Goal: Transaction & Acquisition: Purchase product/service

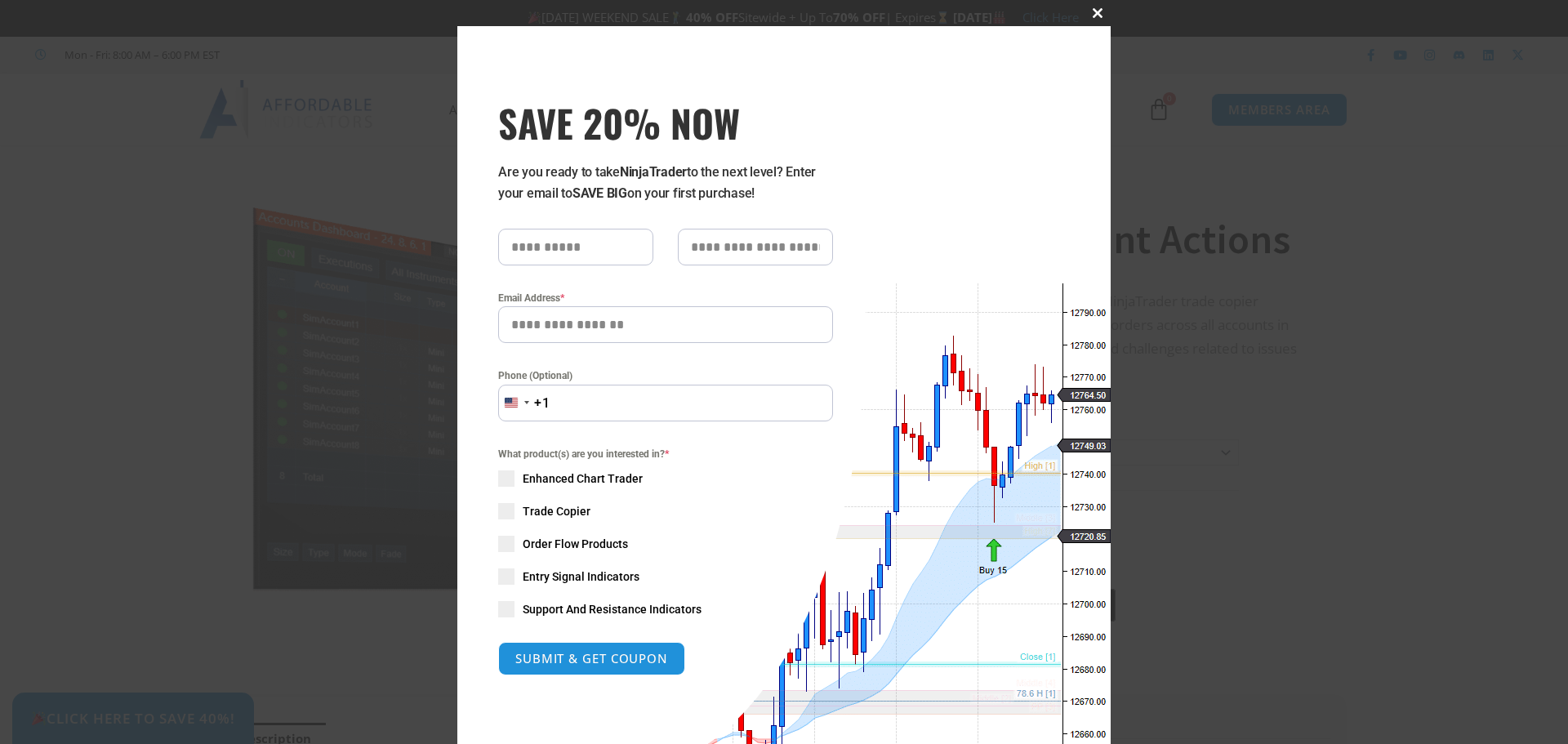
click at [1096, 10] on span at bounding box center [1098, 12] width 26 height 10
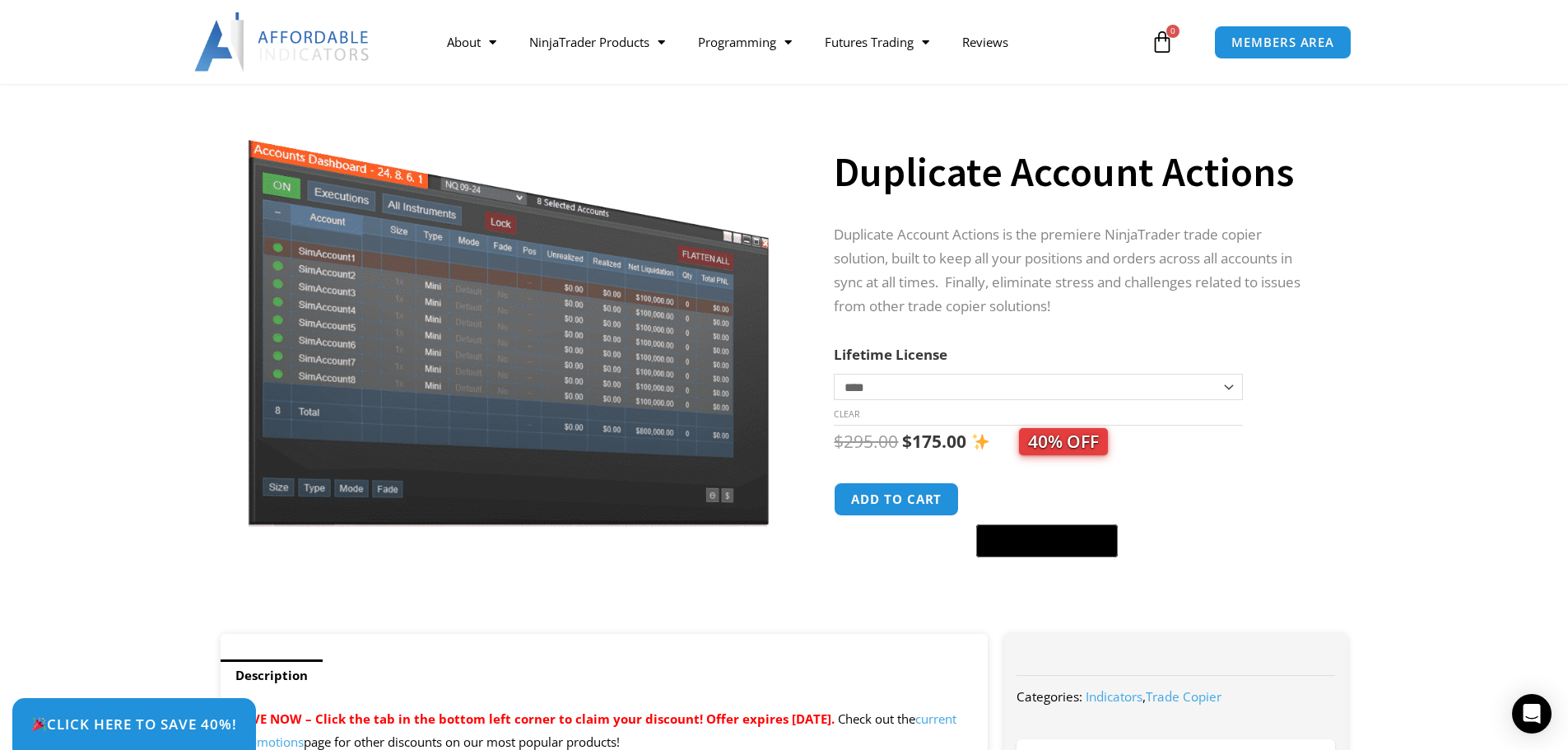
scroll to position [247, 0]
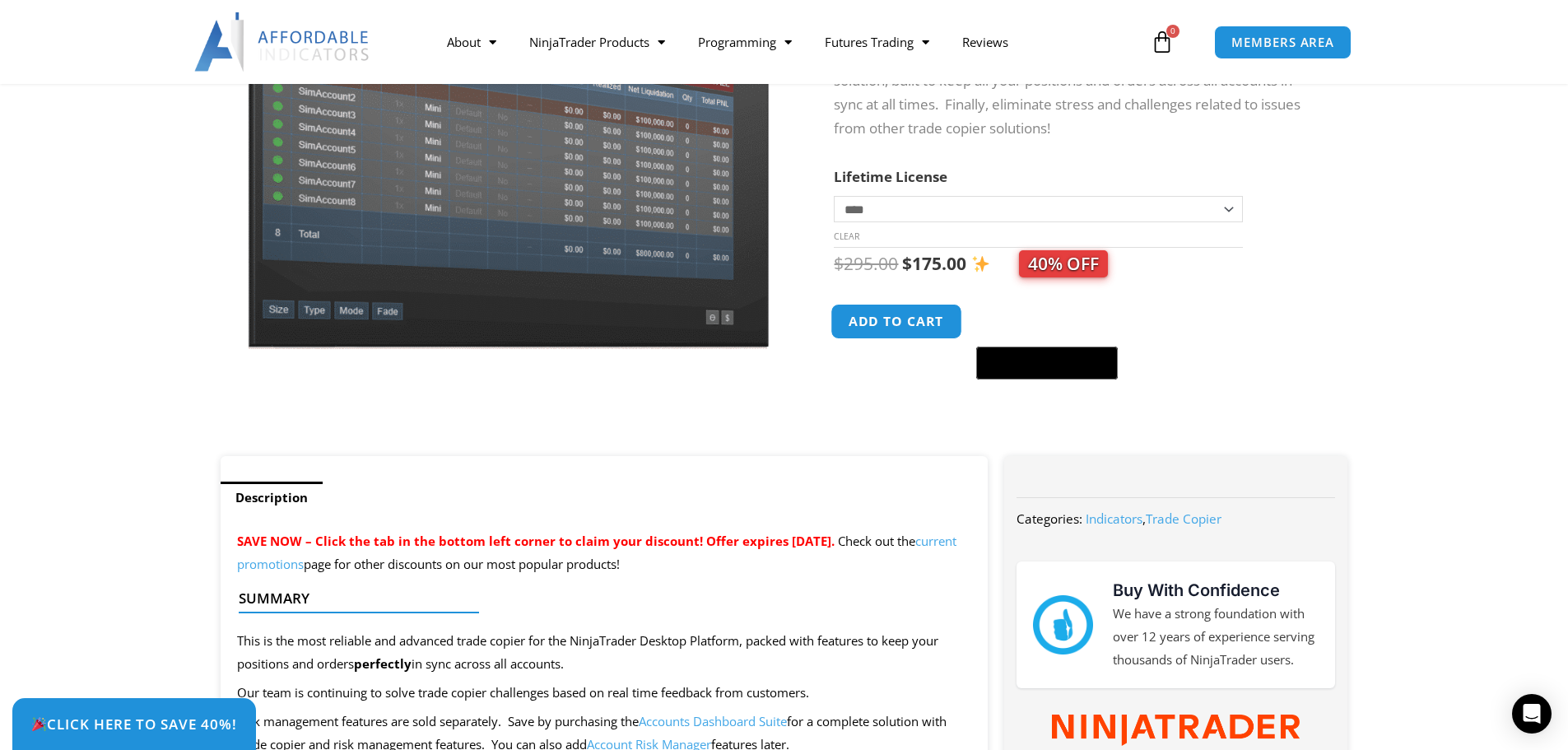
click at [898, 326] on button "Add to cart" at bounding box center [897, 321] width 131 height 36
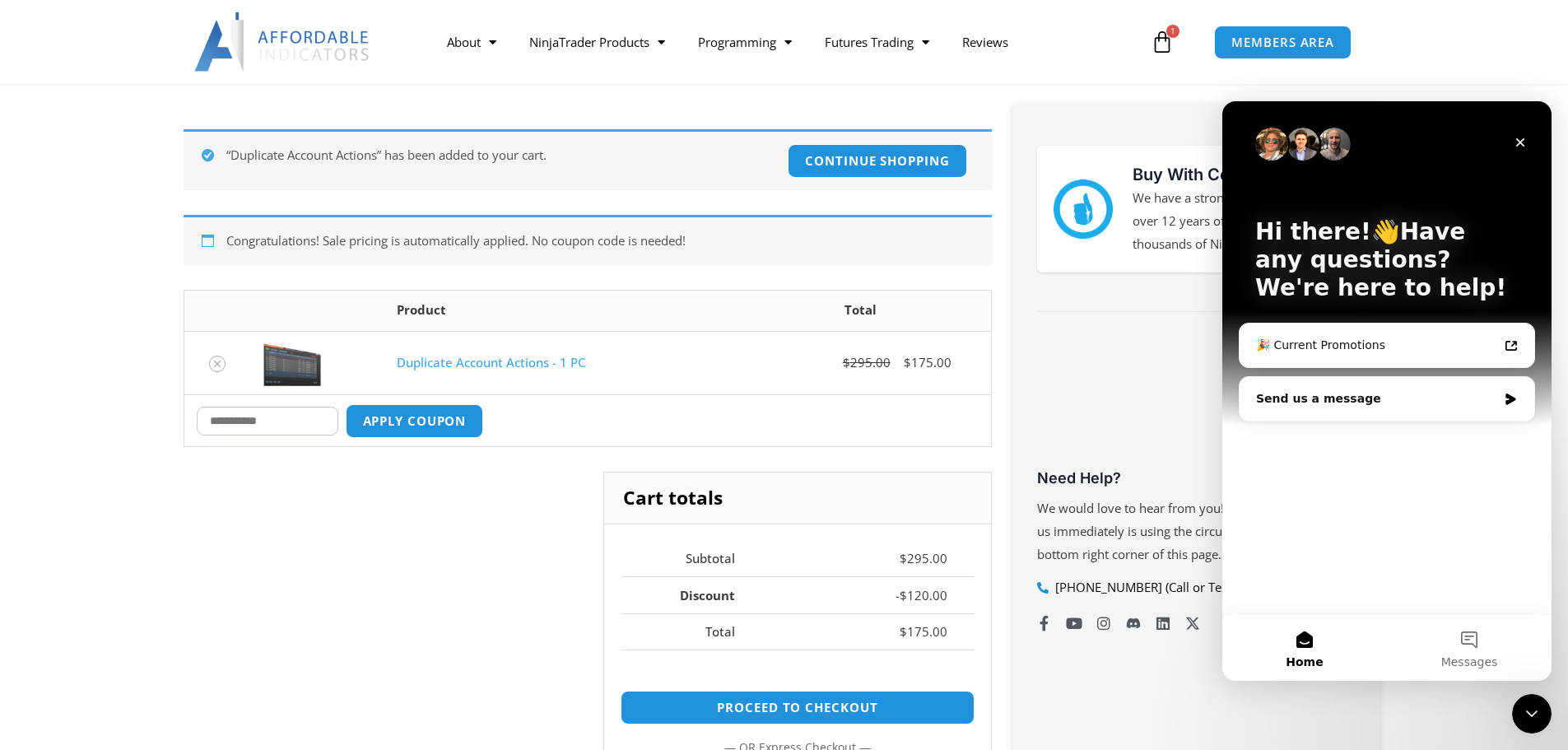
click at [250, 429] on input "Coupon:" at bounding box center [267, 421] width 142 height 29
paste input "******"
type input "******"
click at [454, 422] on button "Apply coupon" at bounding box center [414, 421] width 145 height 36
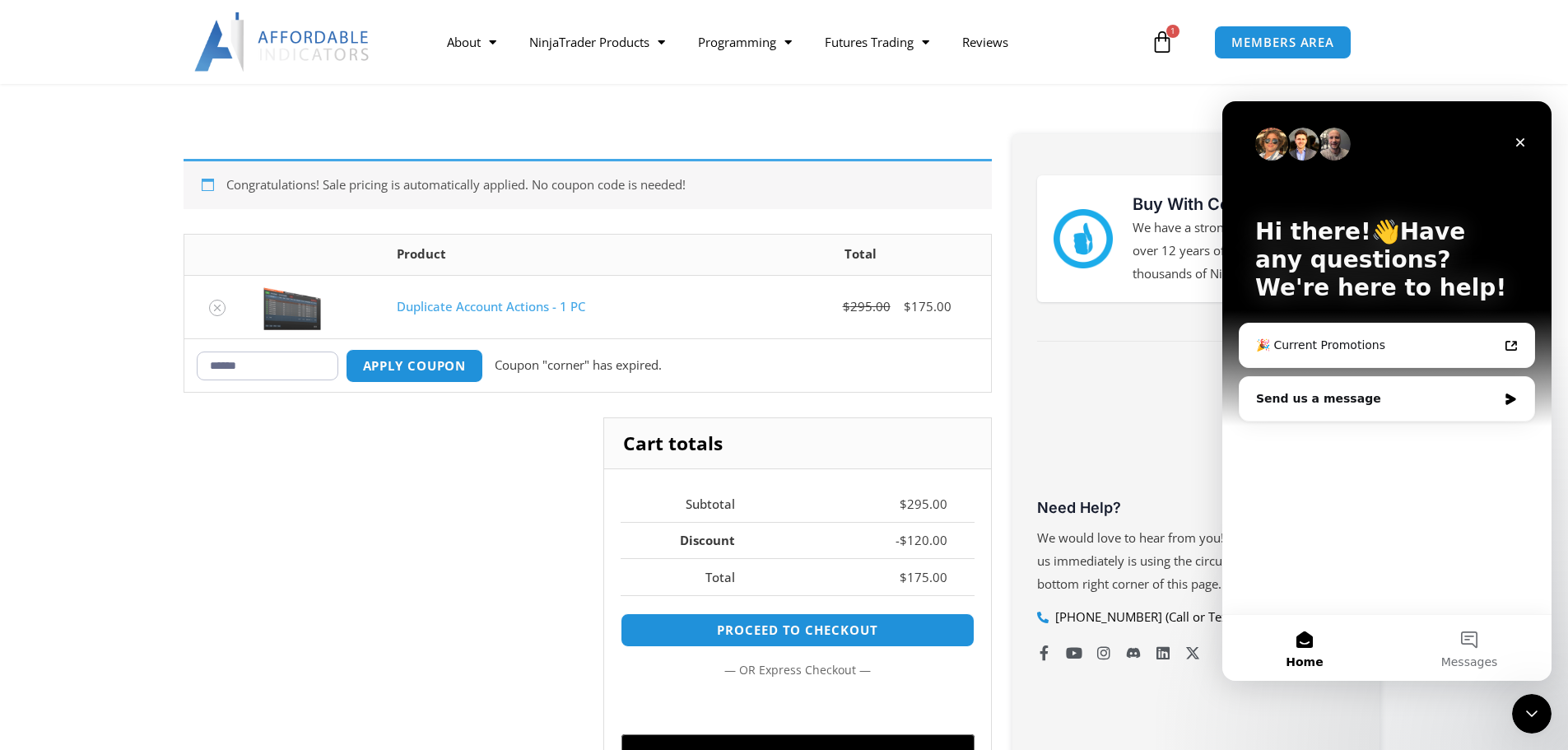
scroll to position [159, 0]
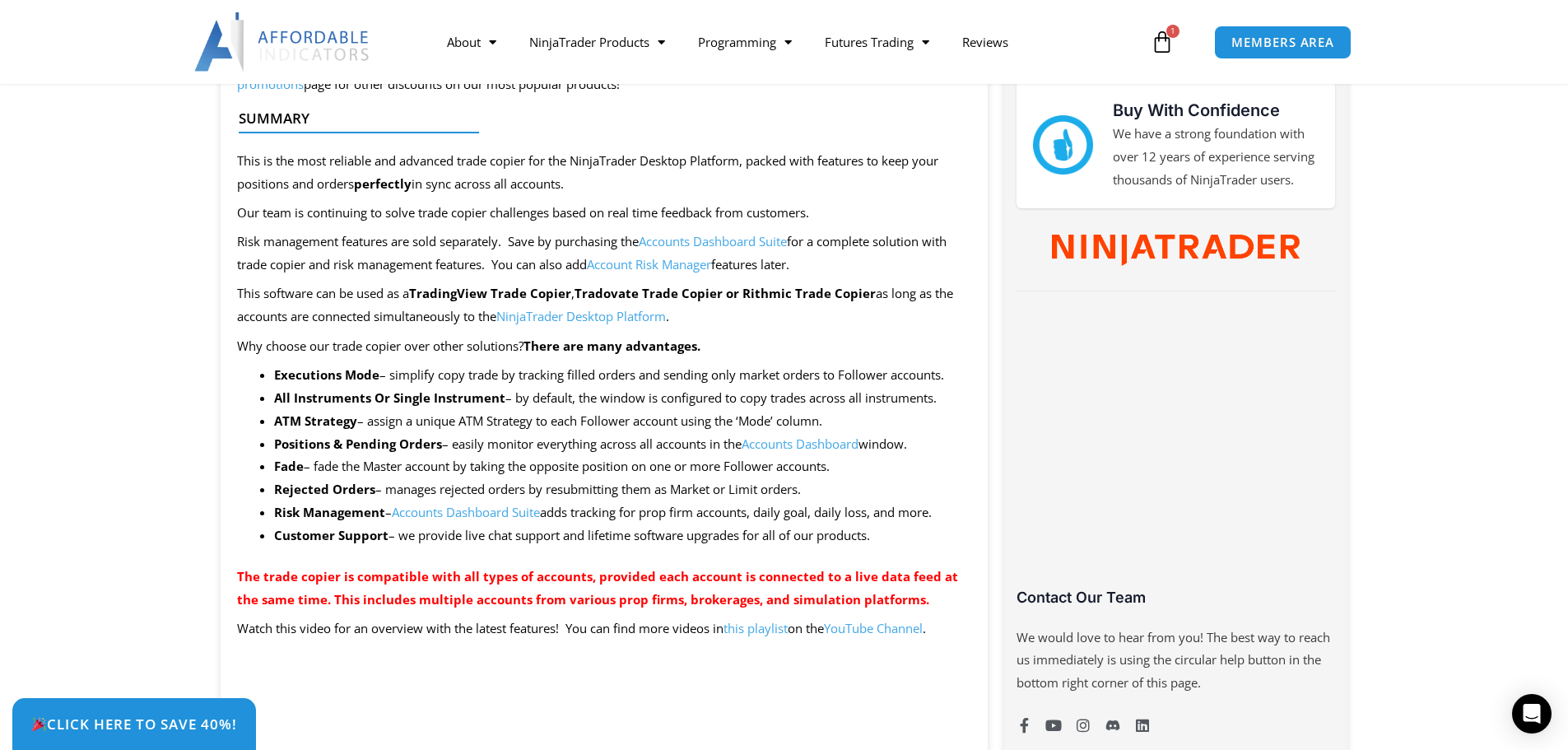
scroll to position [741, 0]
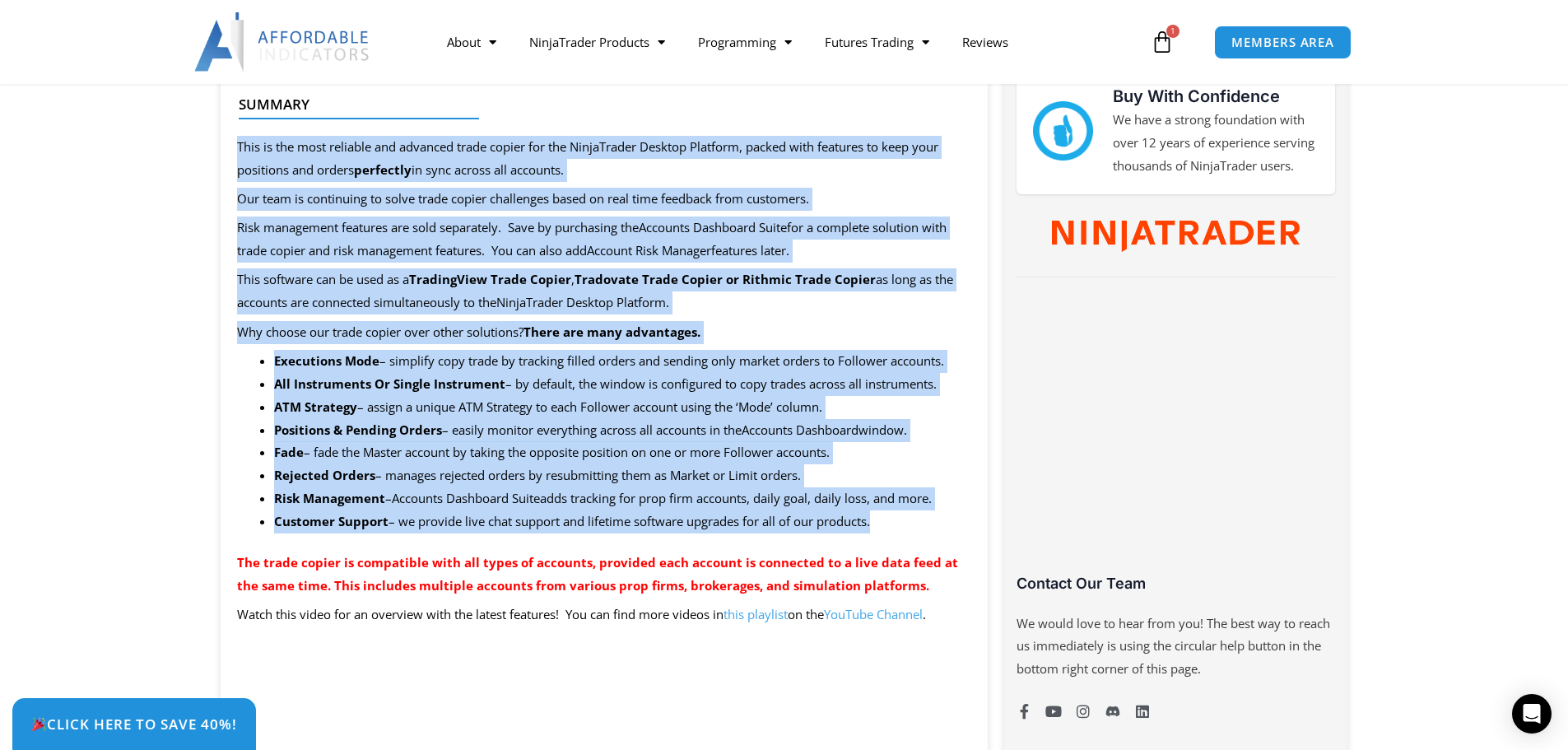
drag, startPoint x: 233, startPoint y: 147, endPoint x: 894, endPoint y: 524, distance: 761.0
copy div "This is the most reliable and advanced trade copier for the NinjaTrader Desktop…"
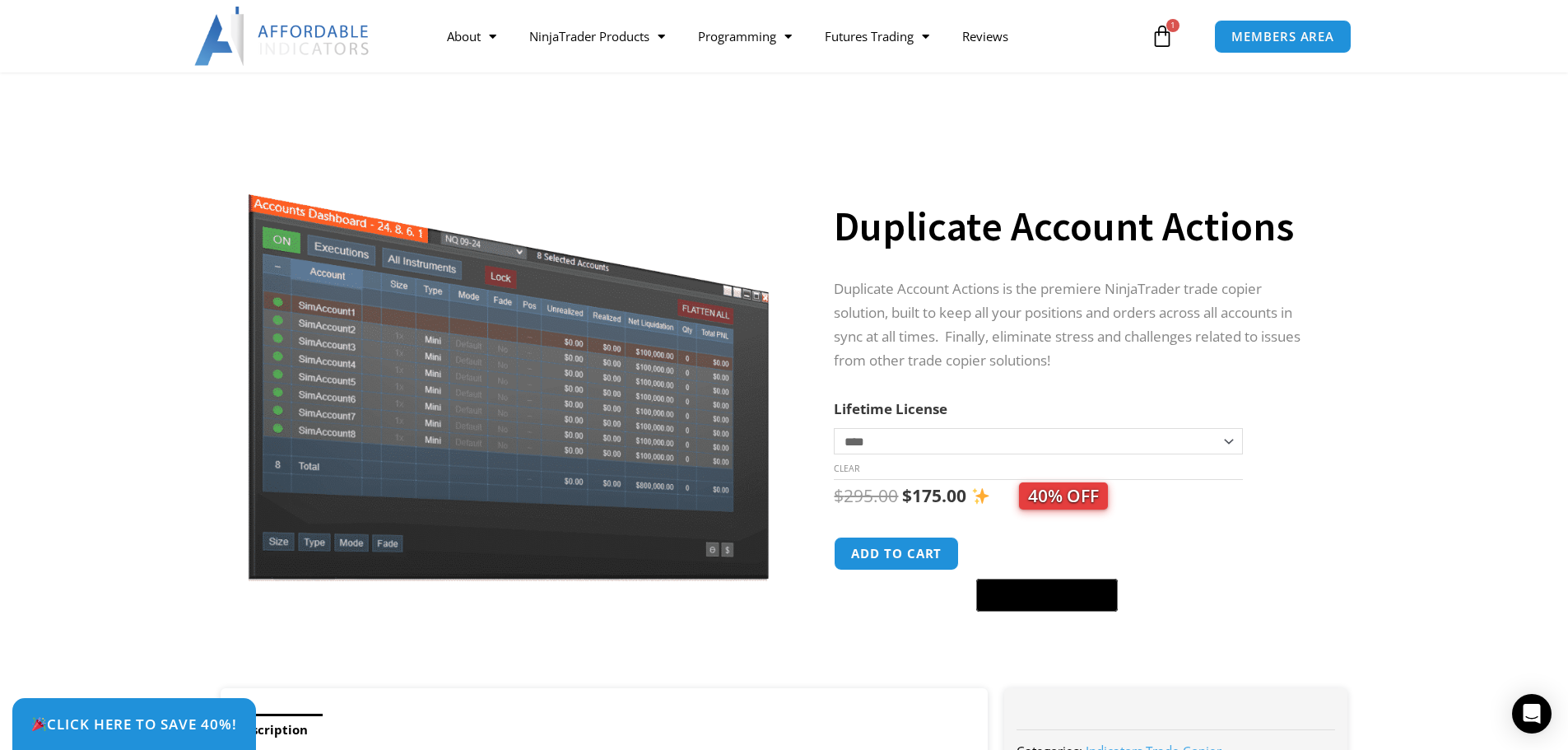
scroll to position [0, 0]
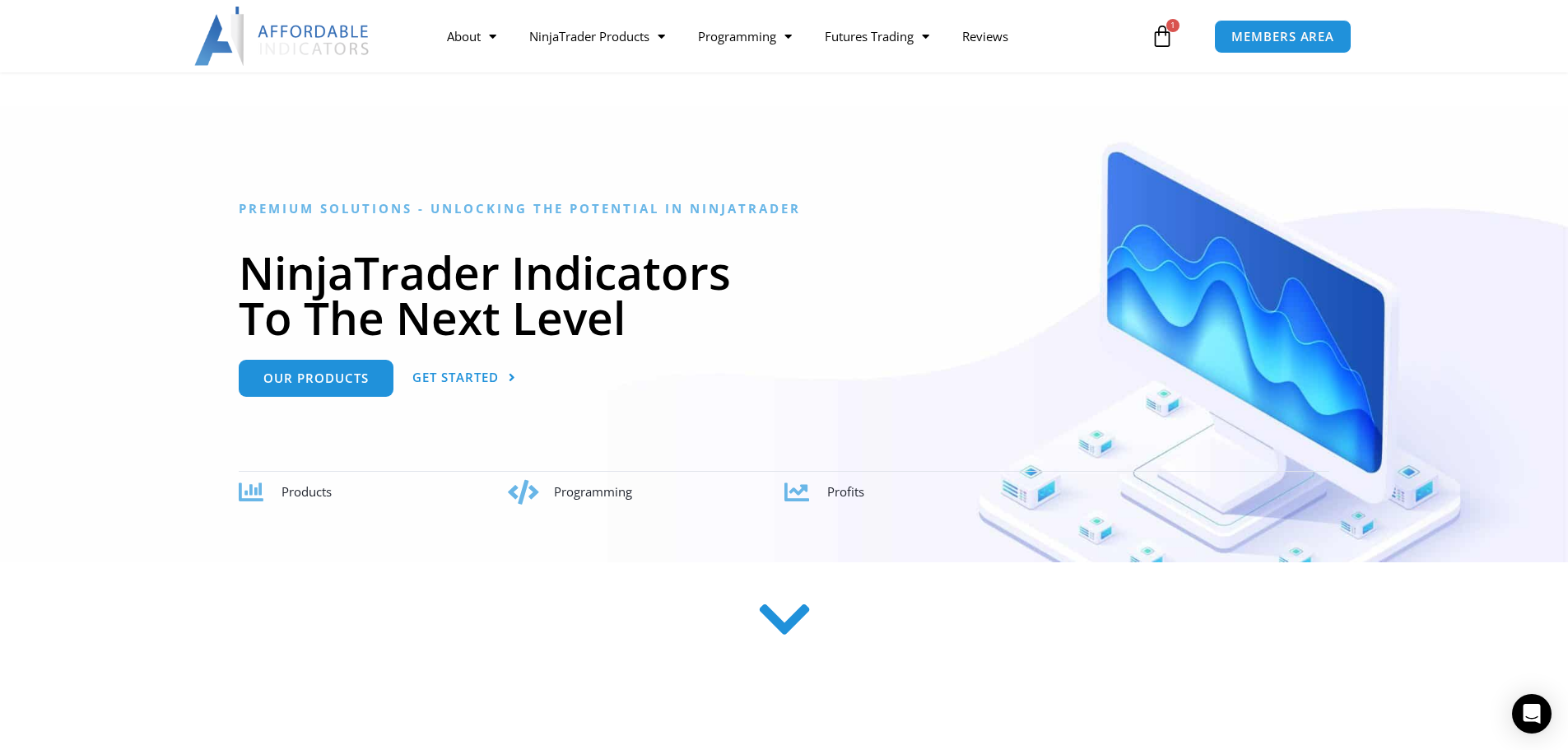
scroll to position [165, 0]
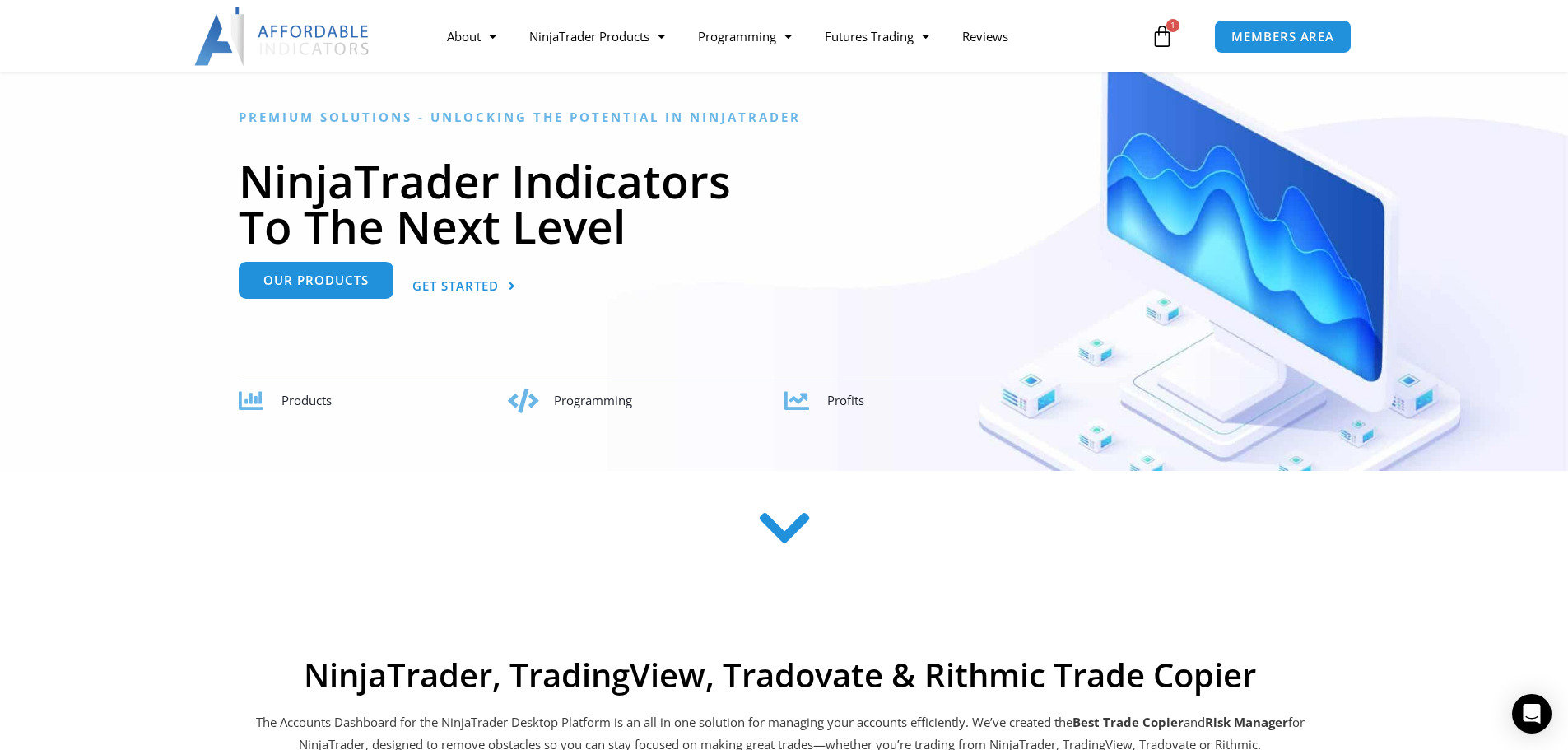
click at [297, 286] on span "Our Products" at bounding box center [316, 280] width 105 height 12
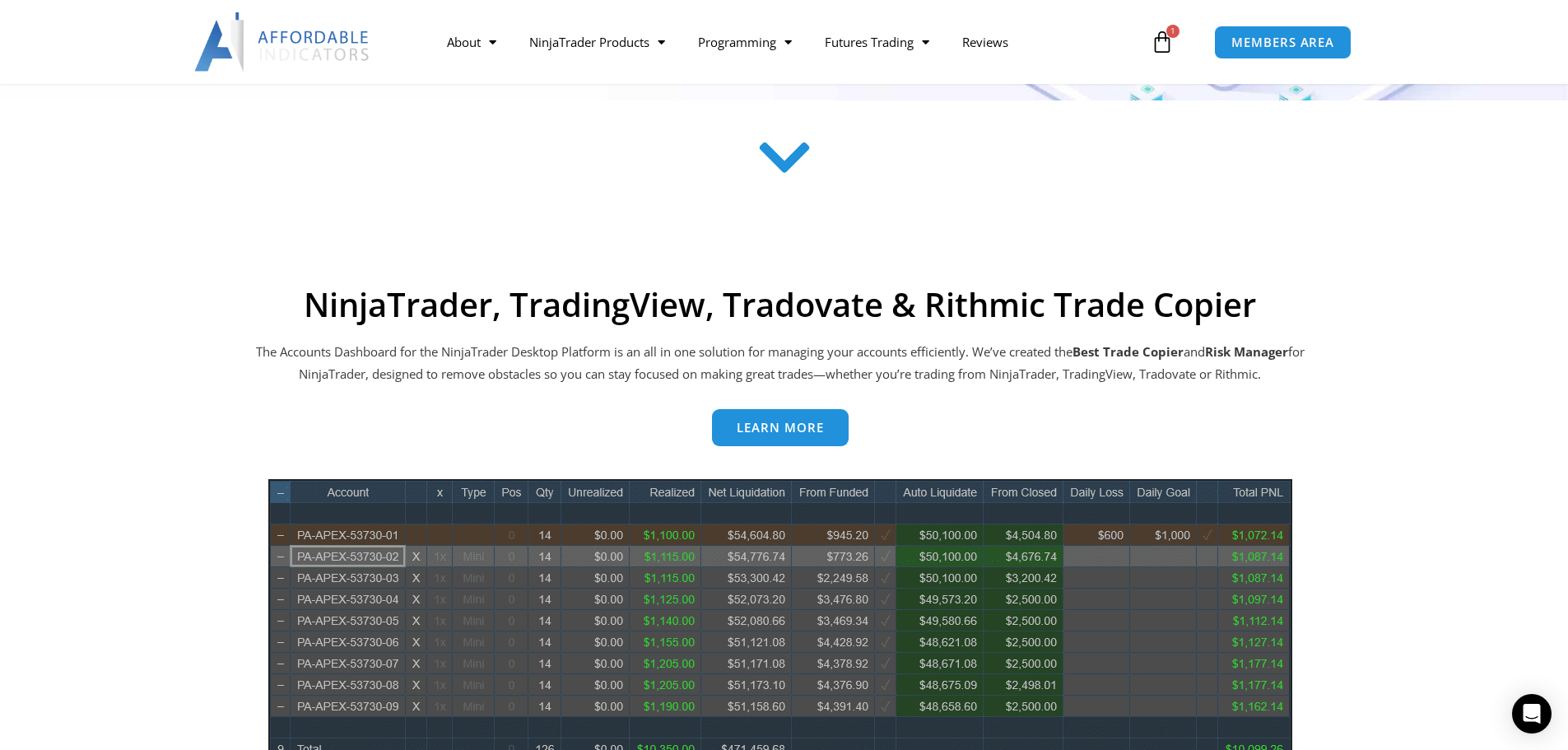
scroll to position [659, 0]
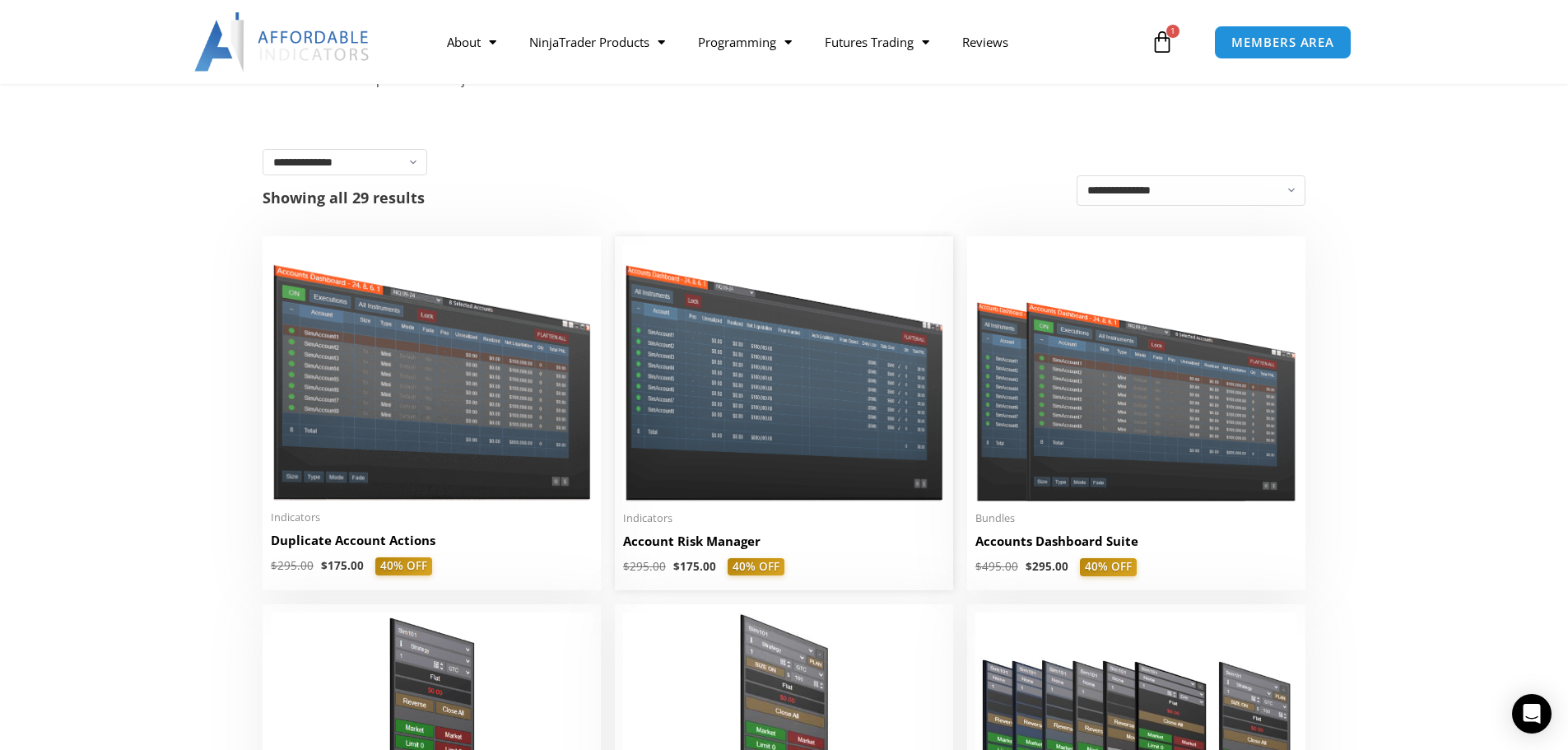
scroll to position [329, 0]
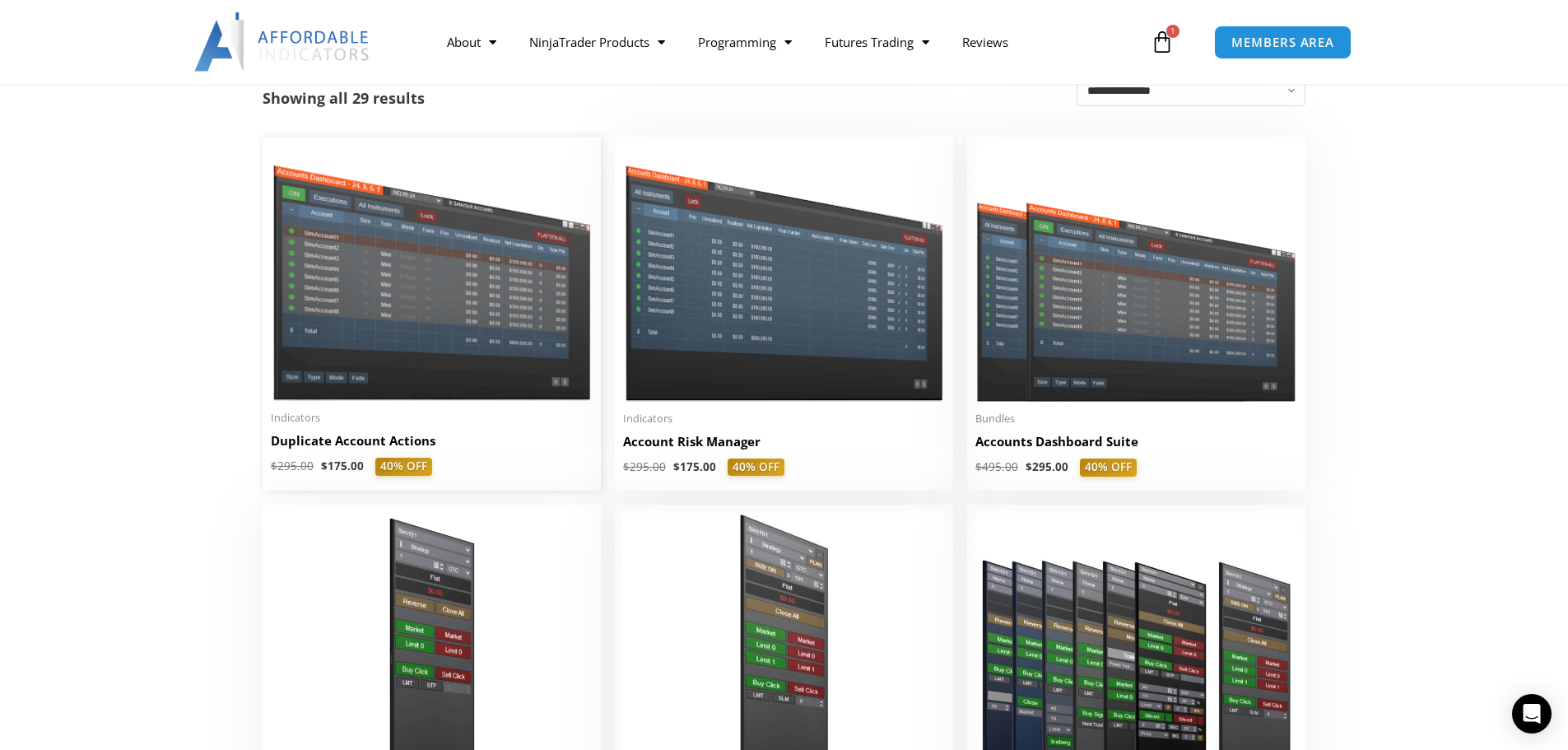
click at [372, 443] on h2 "Duplicate Account Actions" at bounding box center [432, 441] width 322 height 17
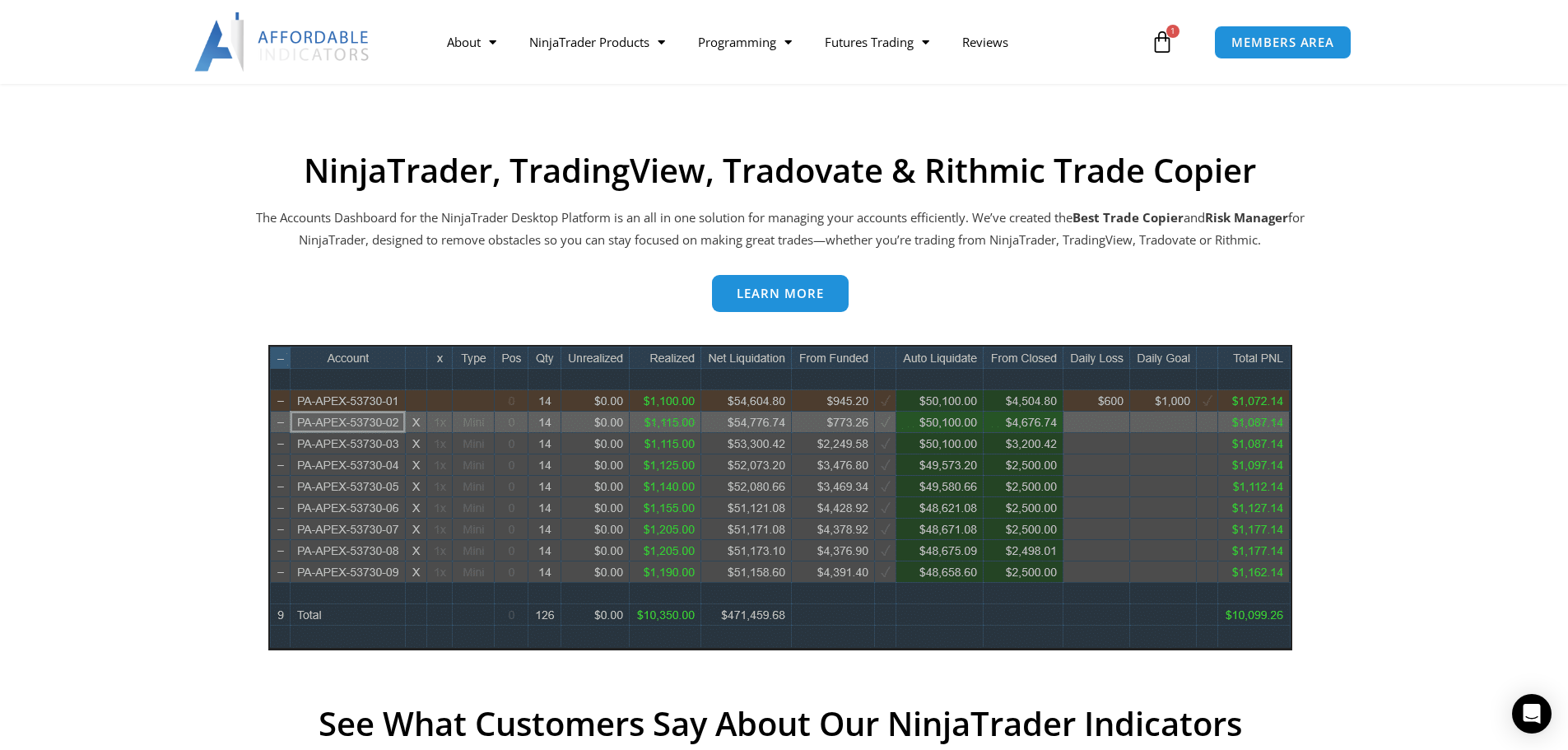
scroll to position [741, 0]
